Goal: Navigation & Orientation: Find specific page/section

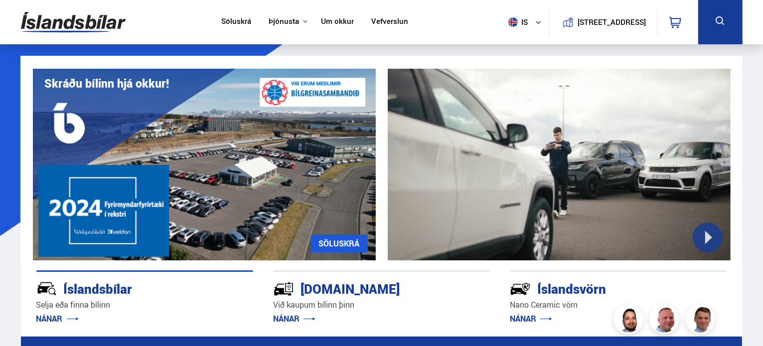
click at [327, 25] on link "Um okkur" at bounding box center [337, 22] width 33 height 10
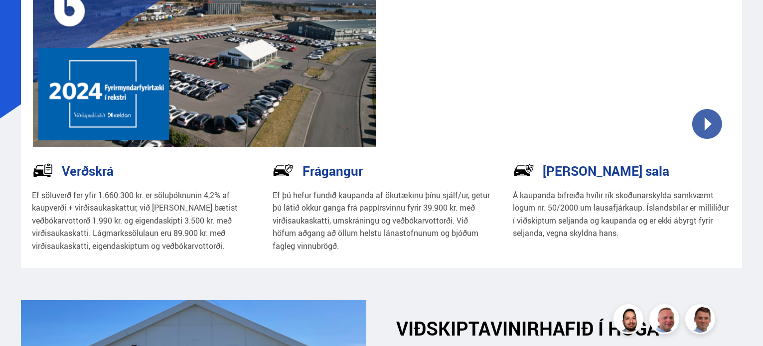
scroll to position [126, 0]
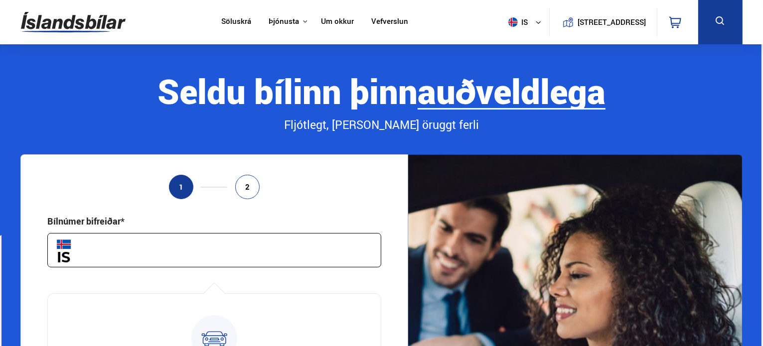
click at [329, 27] on link "Um okkur" at bounding box center [337, 22] width 33 height 10
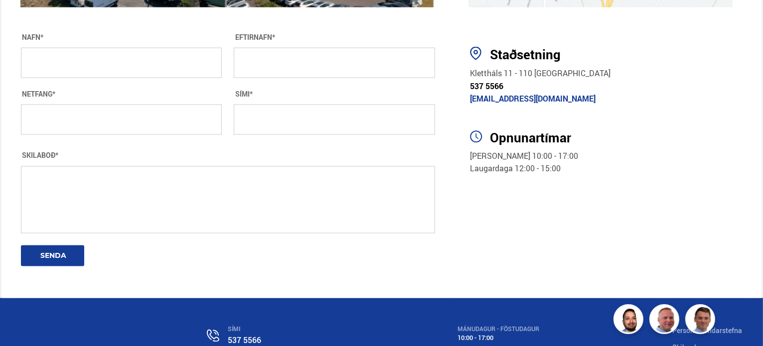
scroll to position [1927, 0]
